Goal: Task Accomplishment & Management: Manage account settings

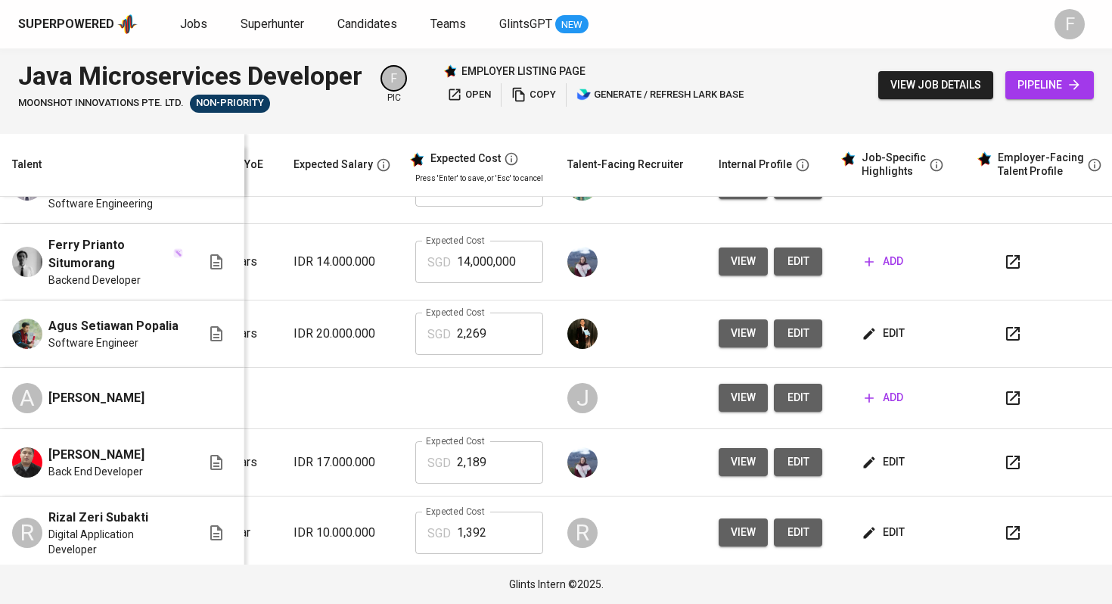
scroll to position [0, 206]
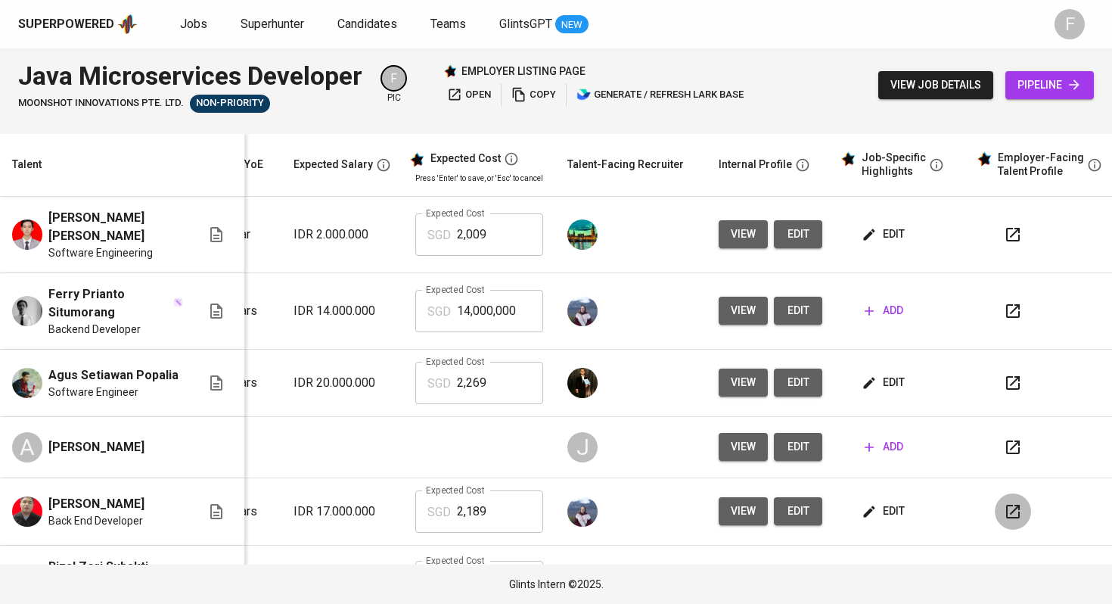
click at [1004, 512] on icon "button" at bounding box center [1013, 511] width 18 height 18
click at [880, 509] on span "edit" at bounding box center [885, 511] width 40 height 19
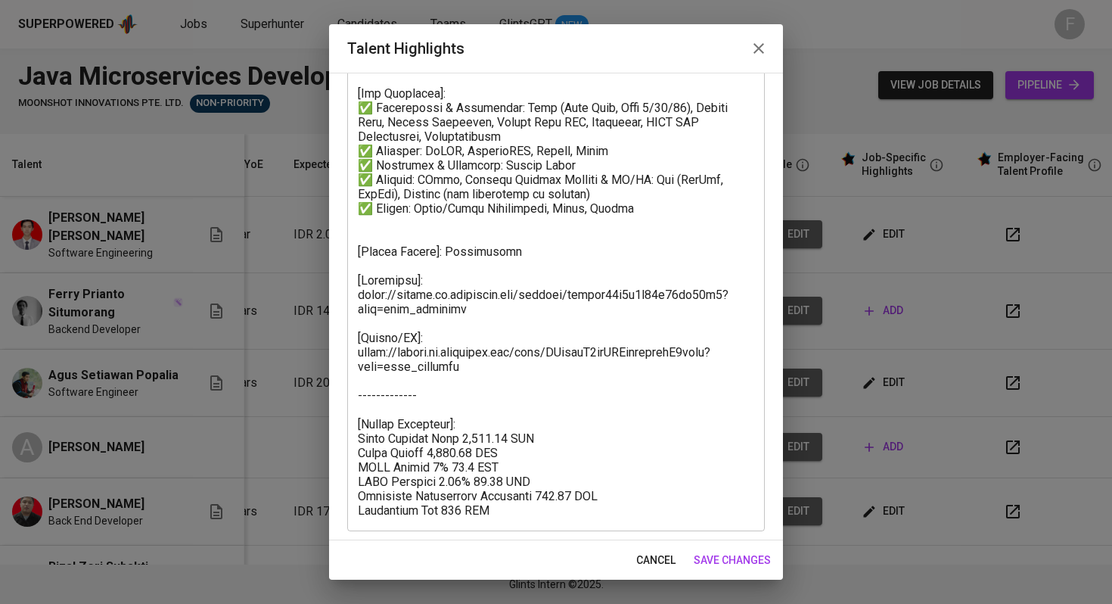
scroll to position [277, 0]
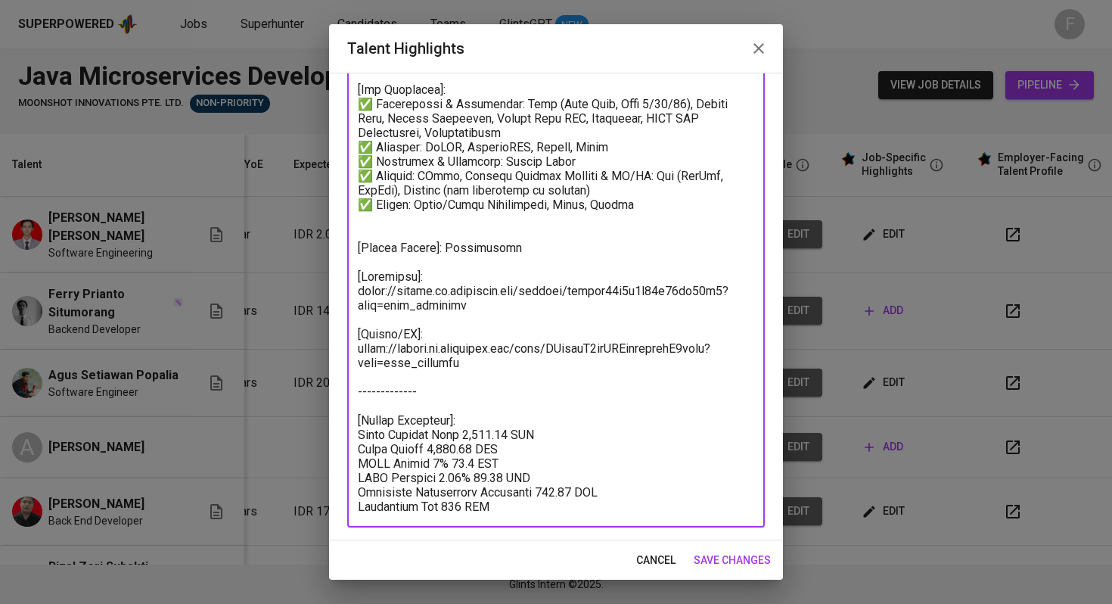
drag, startPoint x: 513, startPoint y: 304, endPoint x: 355, endPoint y: 263, distance: 163.5
click at [355, 263] on div "x Talent Highlights" at bounding box center [556, 204] width 418 height 646
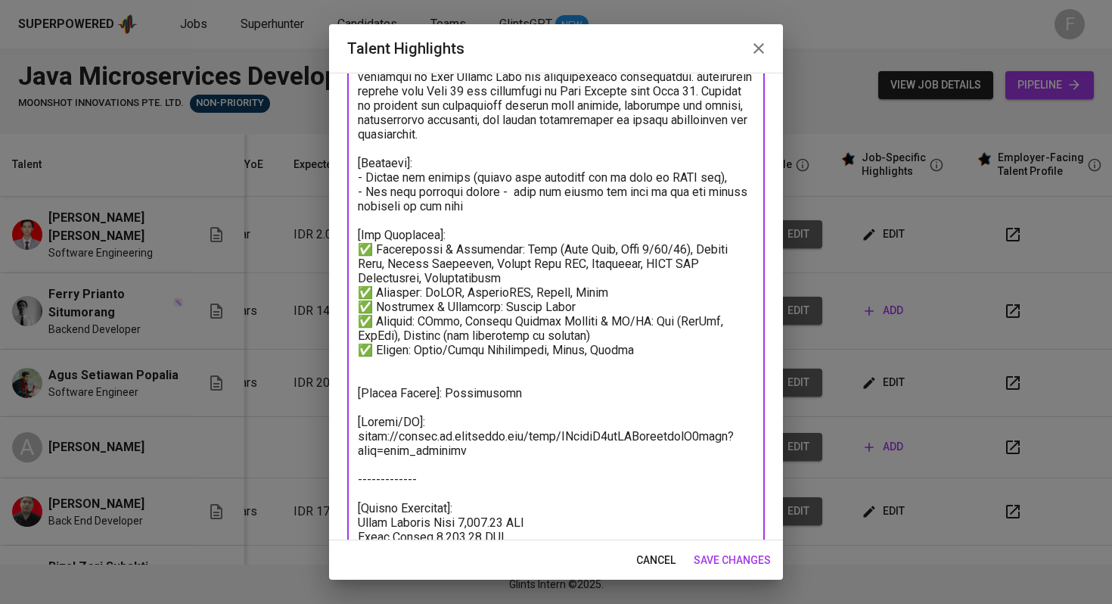
scroll to position [219, 0]
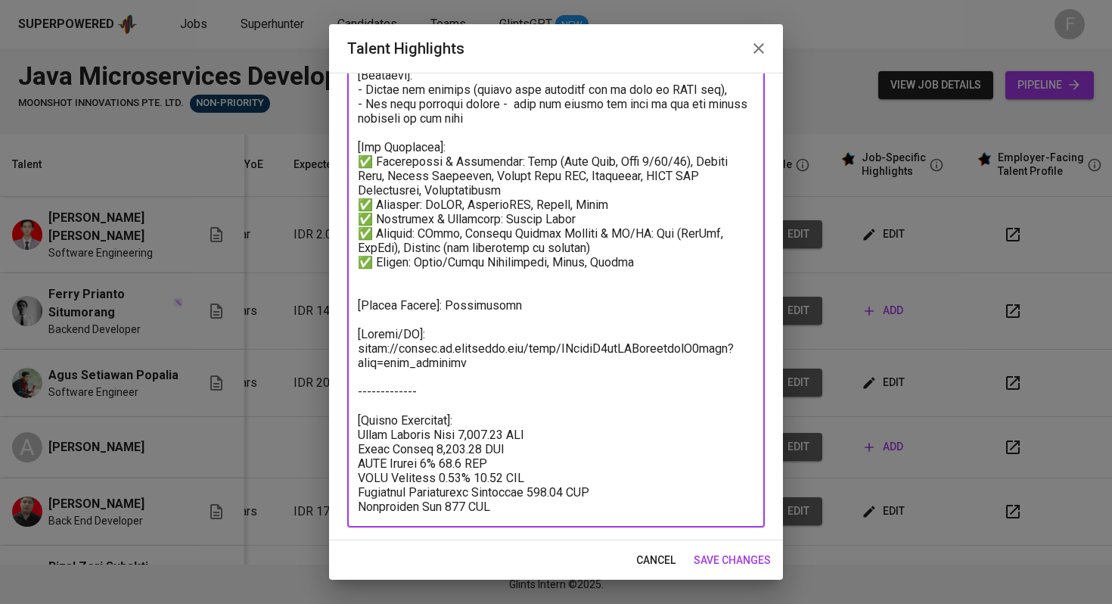
type textarea "[Loremip]: Dolorsita co ad elitseddoei Tempori Utlaboree dolo 0+ magna al enima…"
click at [739, 555] on span "save changes" at bounding box center [732, 560] width 77 height 19
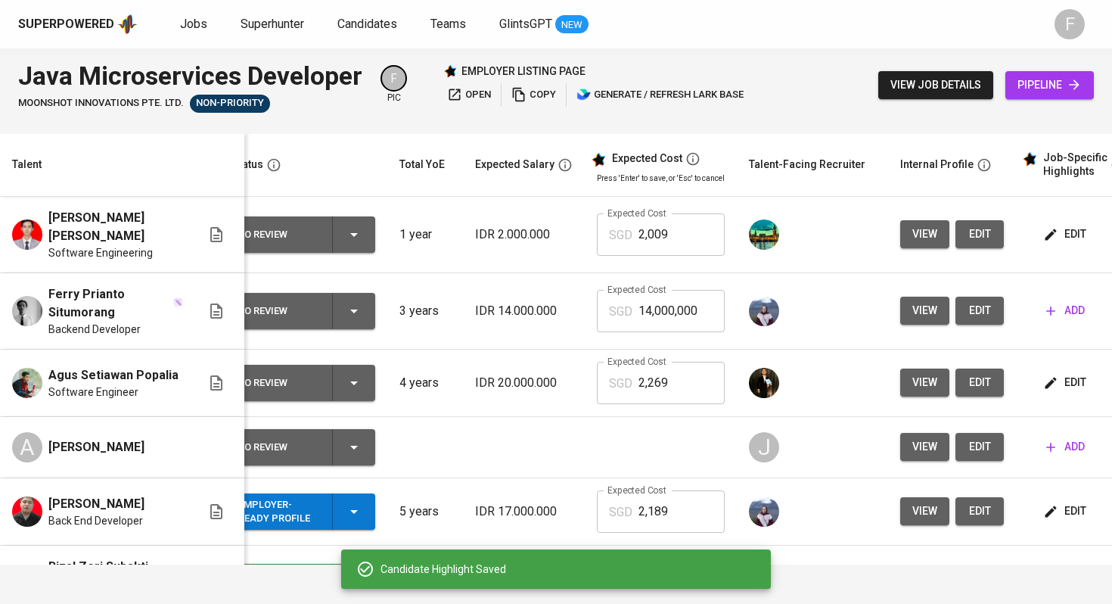
scroll to position [0, 0]
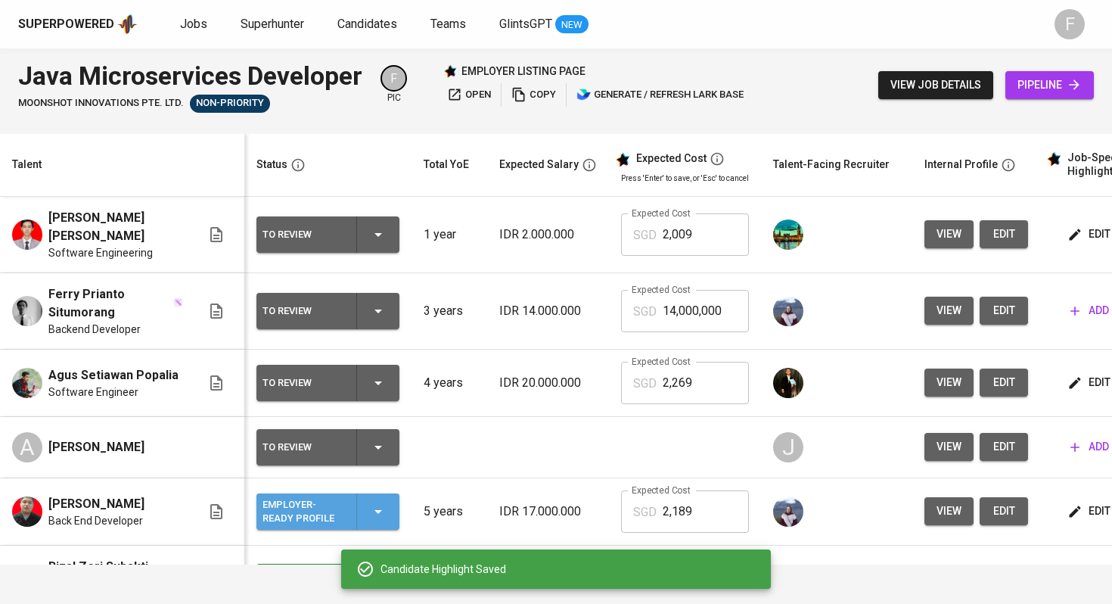
click at [369, 505] on icon "button" at bounding box center [378, 511] width 18 height 18
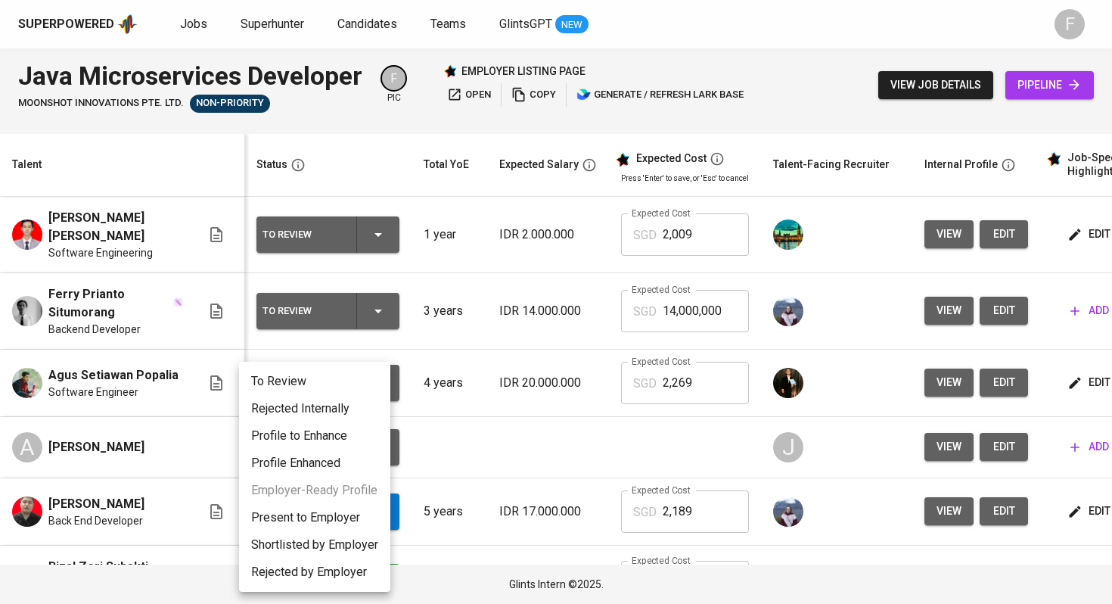
click at [323, 524] on li "Present to Employer" at bounding box center [314, 517] width 151 height 27
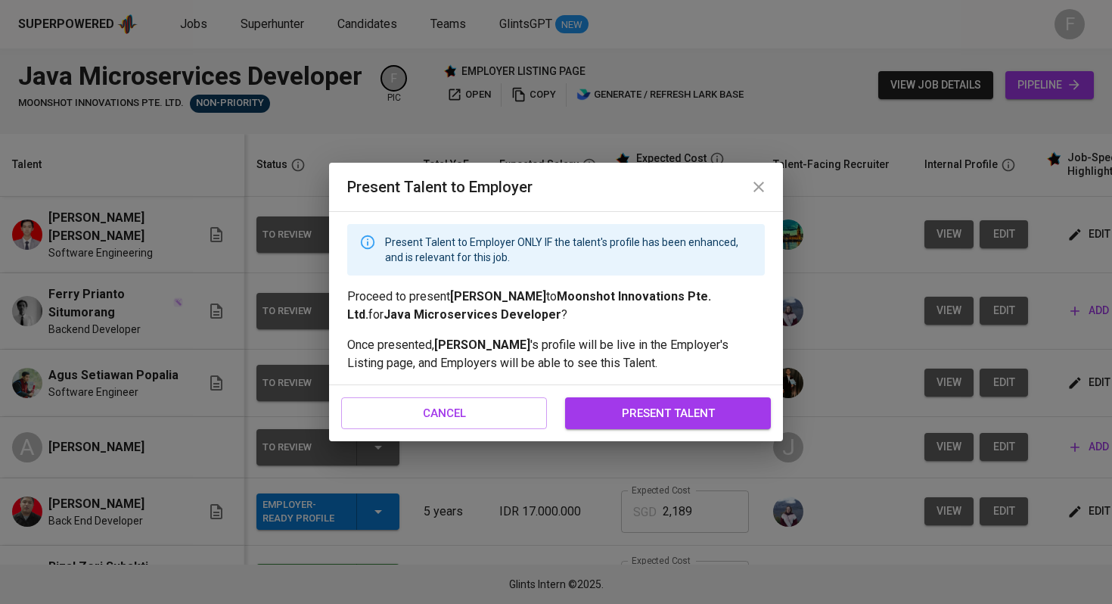
click at [592, 431] on div "cancel present talent" at bounding box center [556, 413] width 454 height 56
click at [591, 418] on span "present talent" at bounding box center [668, 413] width 172 height 20
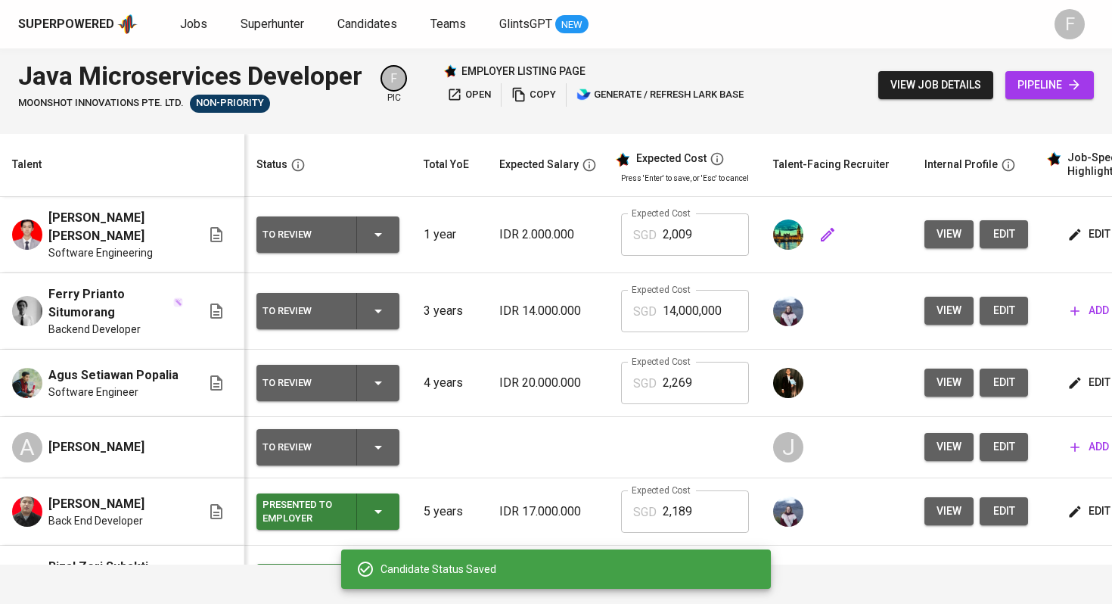
scroll to position [0, 194]
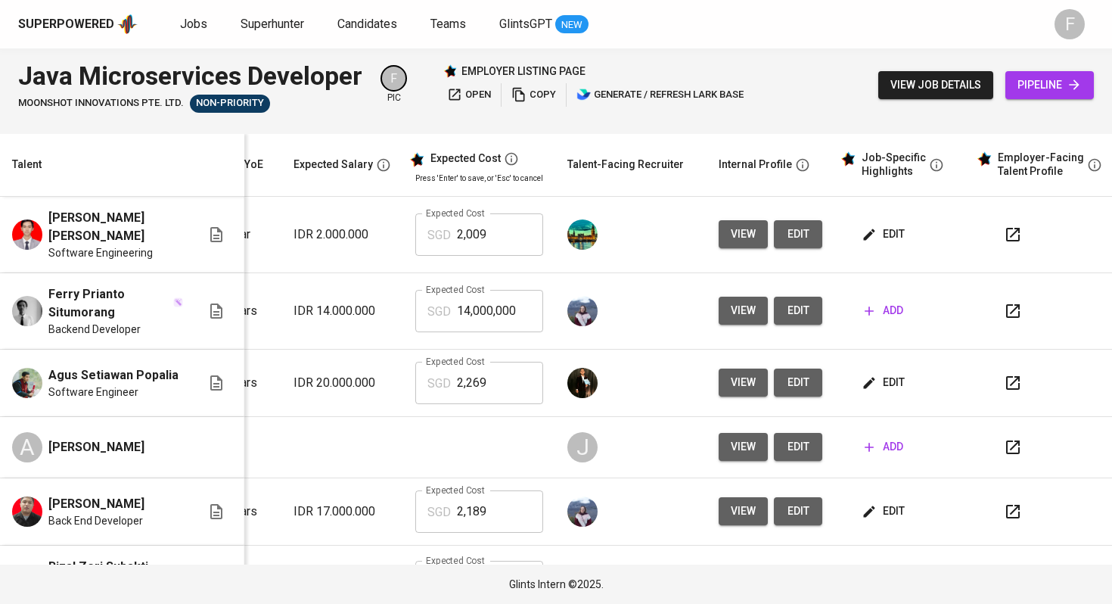
click at [787, 228] on span "edit" at bounding box center [798, 234] width 24 height 19
click at [880, 232] on span "edit" at bounding box center [885, 234] width 40 height 19
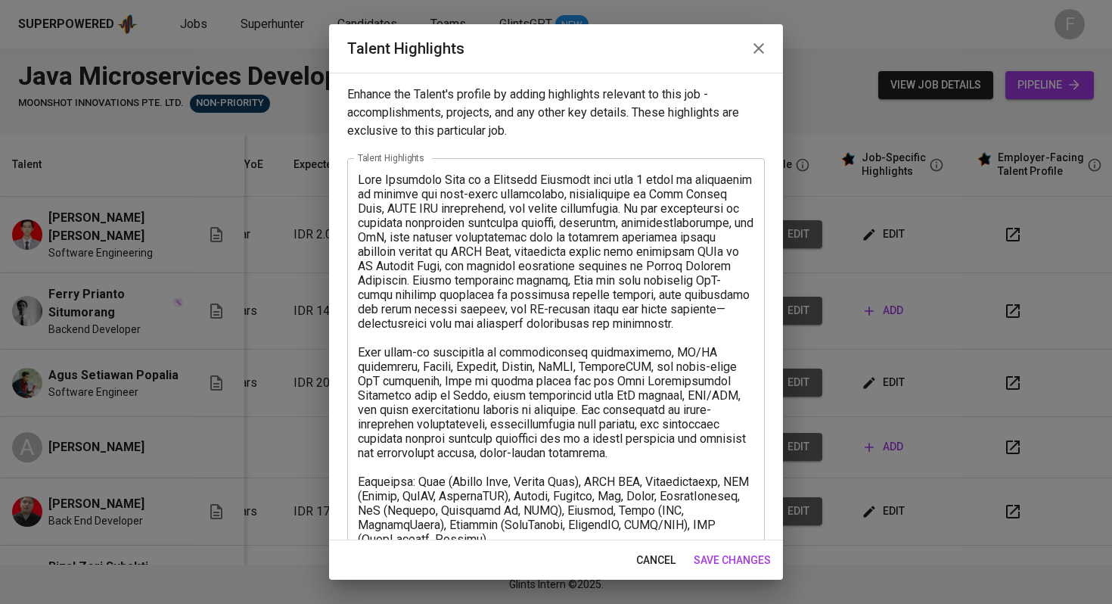
scroll to position [219, 0]
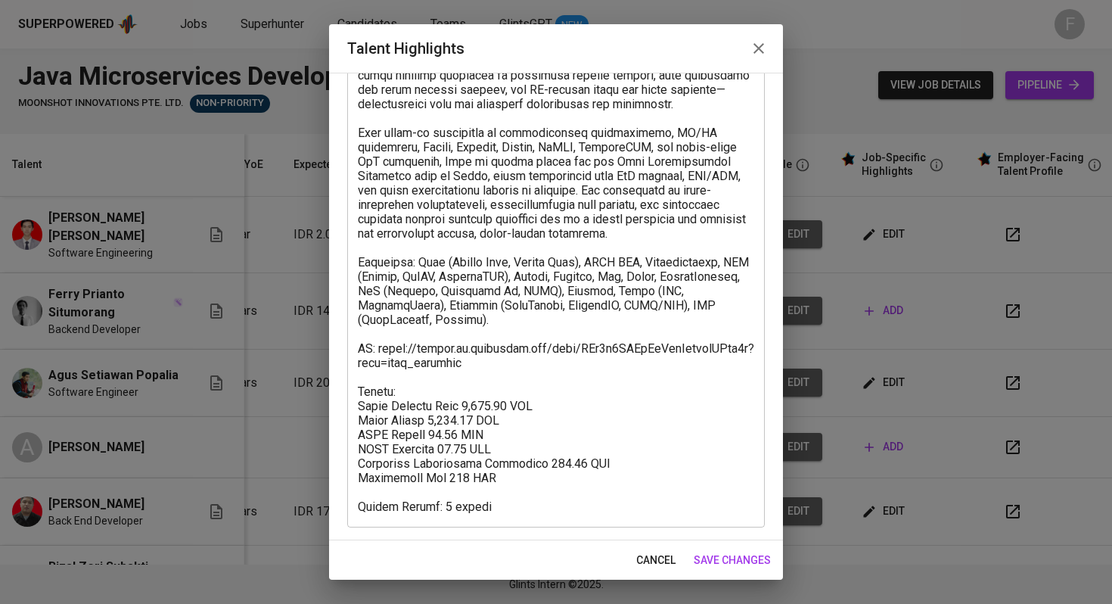
click at [741, 560] on span "save changes" at bounding box center [732, 560] width 77 height 19
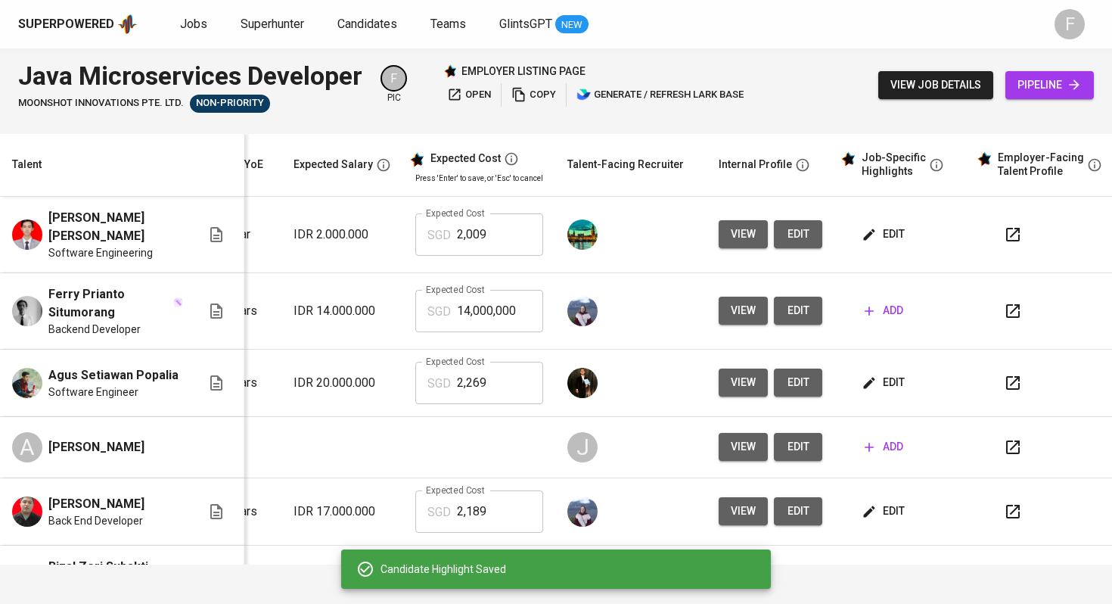
scroll to position [0, 0]
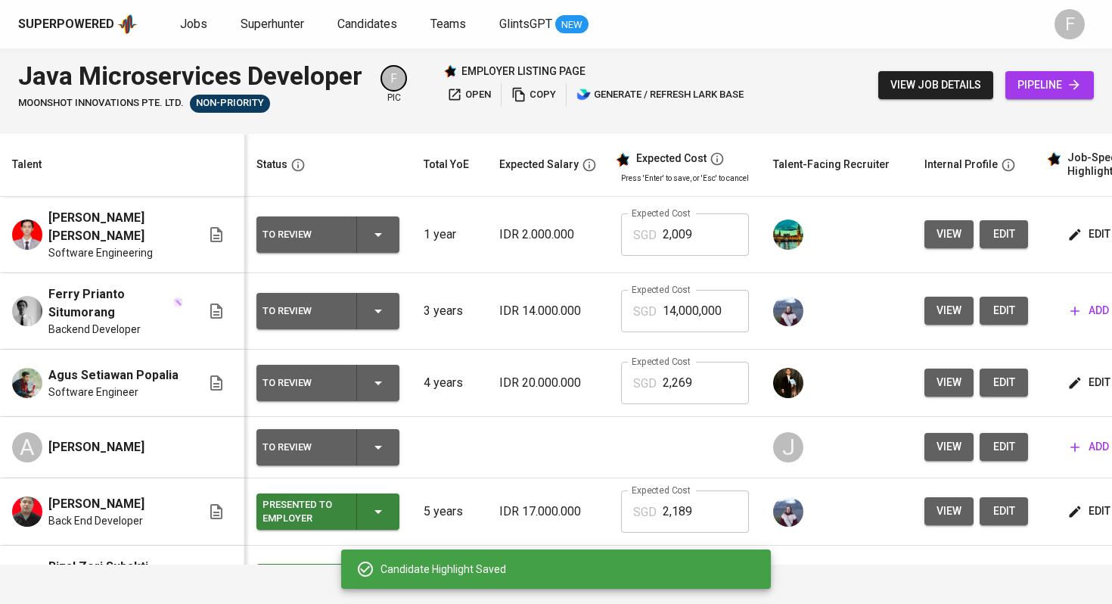
click at [350, 241] on div "To Review" at bounding box center [328, 234] width 131 height 36
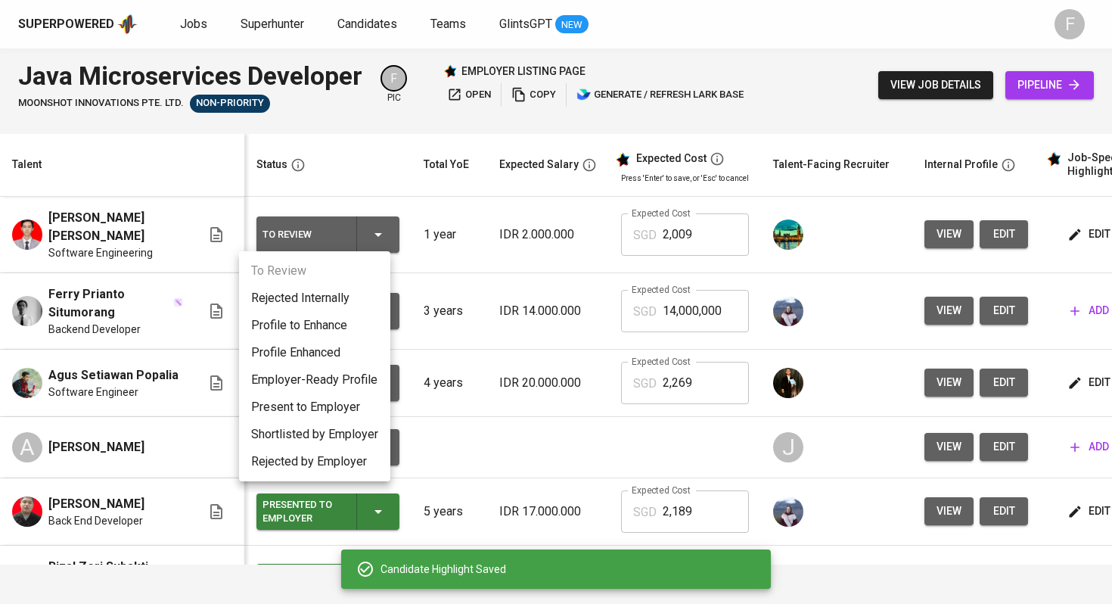
click at [313, 412] on li "Present to Employer" at bounding box center [314, 406] width 151 height 27
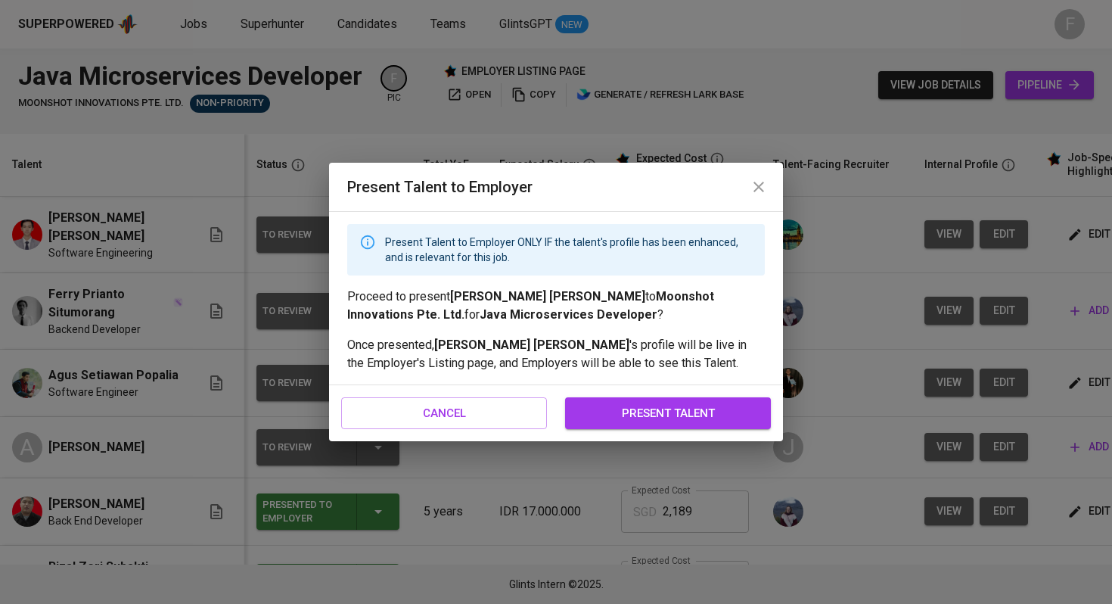
click at [614, 403] on span "present talent" at bounding box center [668, 413] width 172 height 20
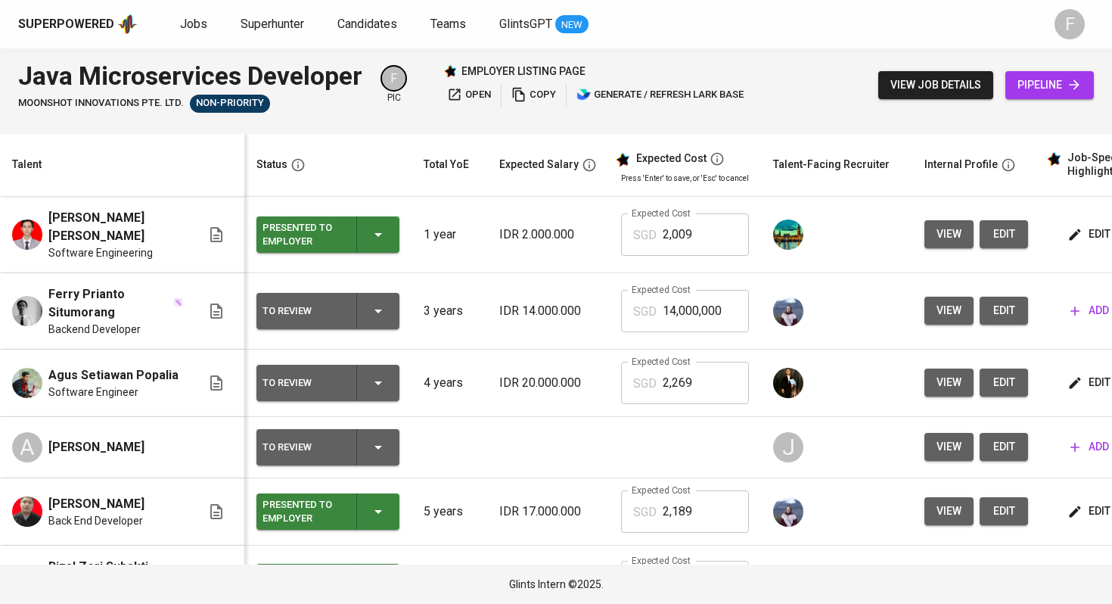
click at [541, 95] on span "copy" at bounding box center [533, 94] width 45 height 17
